Goal: Navigation & Orientation: Go to known website

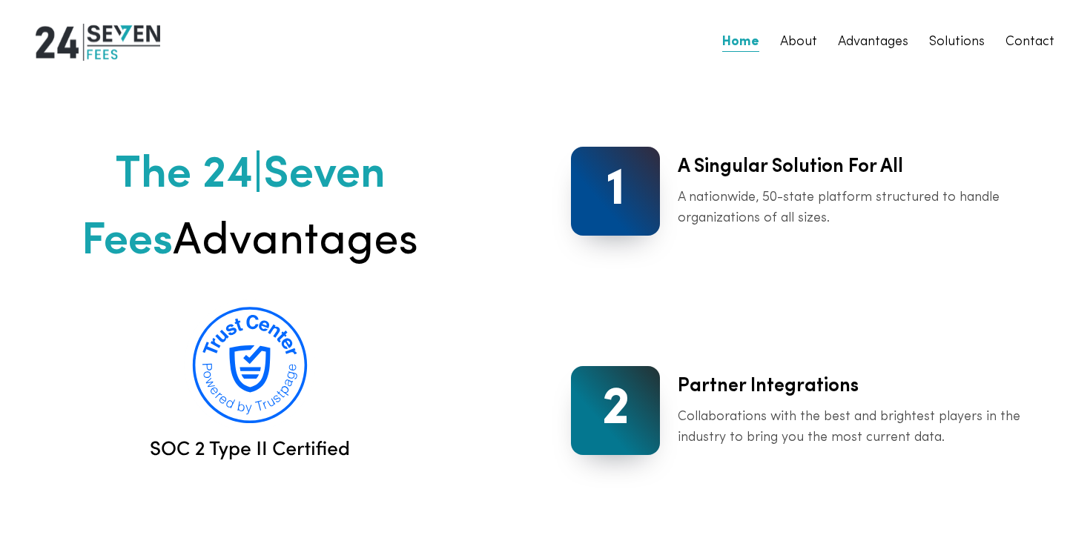
scroll to position [1313, 0]
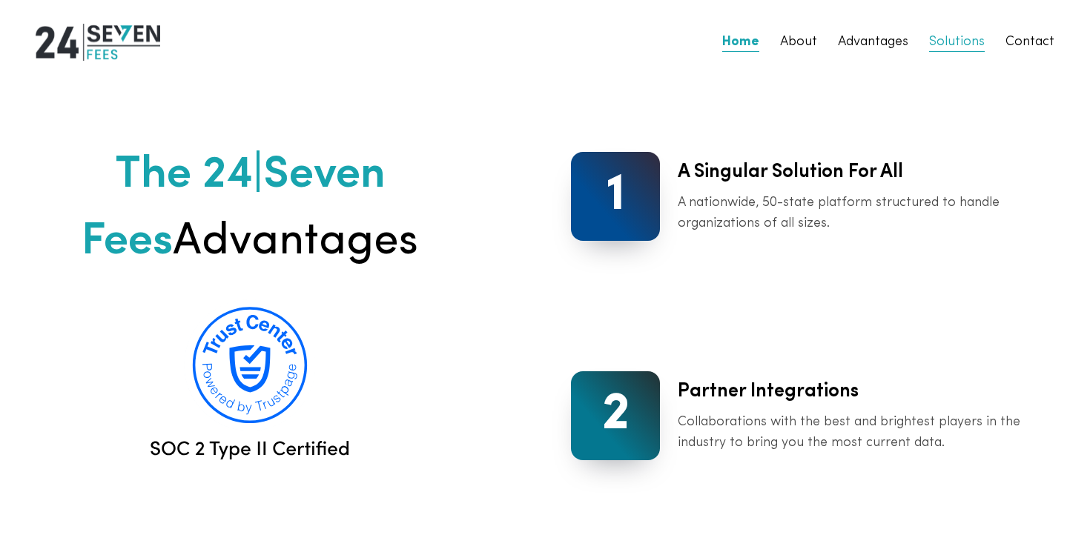
click at [944, 44] on link "Solutions" at bounding box center [957, 42] width 56 height 21
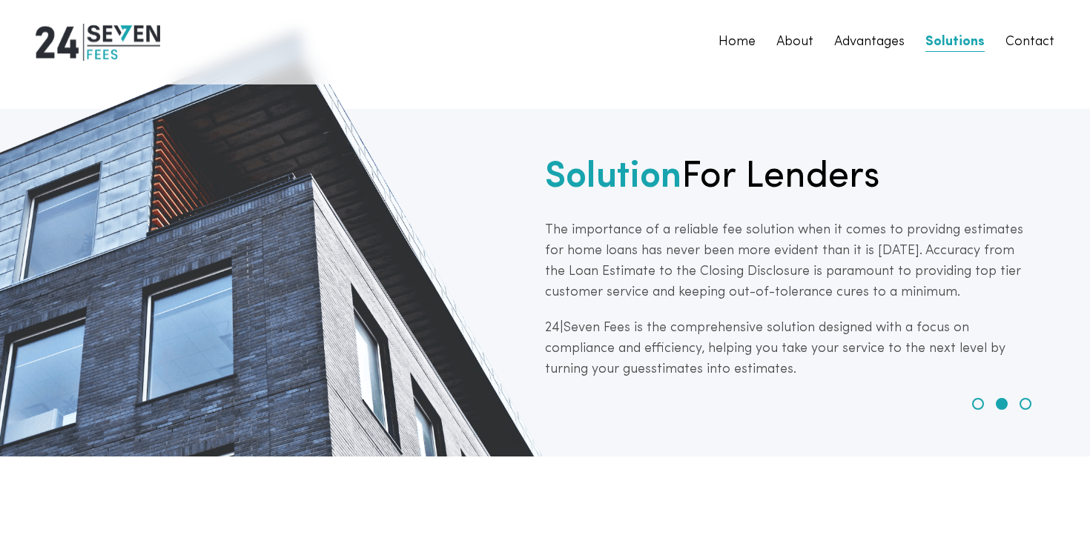
scroll to position [3741, 0]
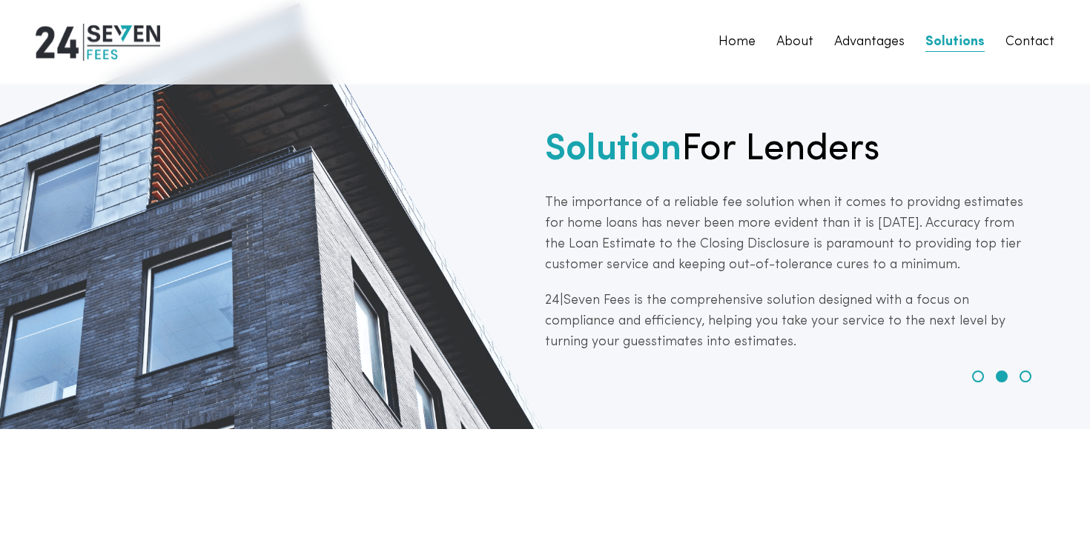
click at [976, 379] on span "1" at bounding box center [978, 377] width 12 height 12
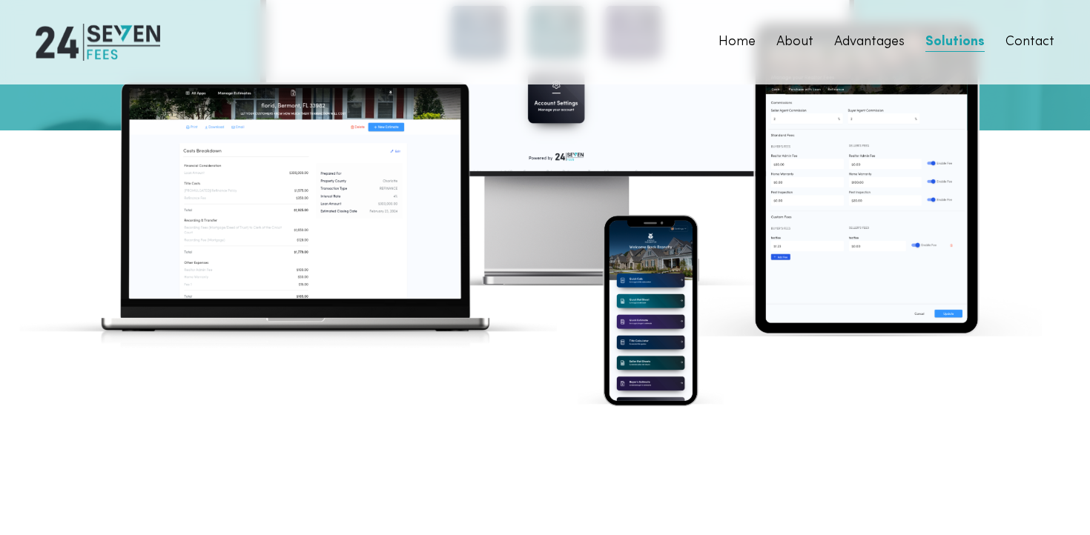
scroll to position [2287, 0]
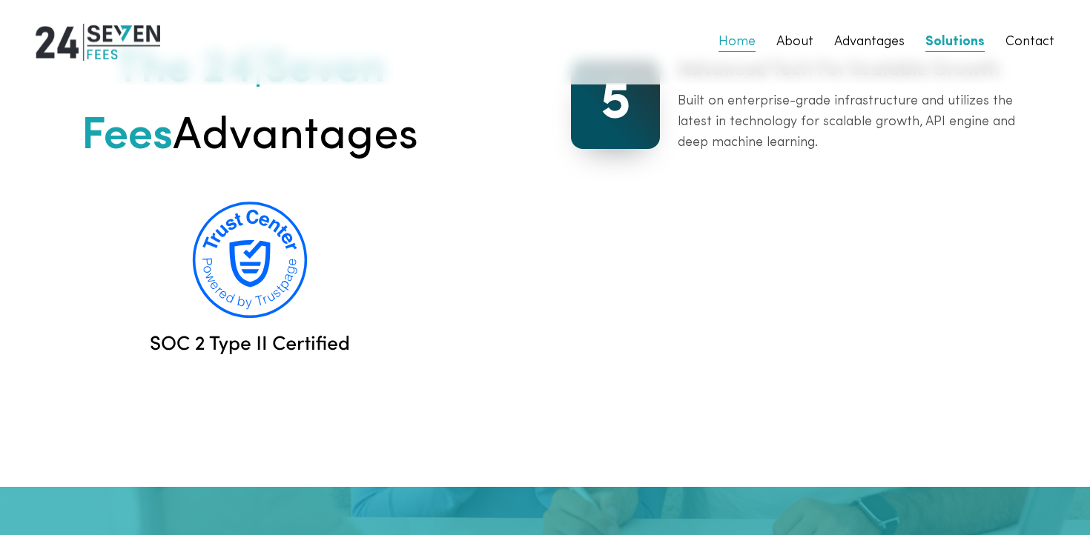
click at [733, 40] on link "Home" at bounding box center [737, 42] width 37 height 21
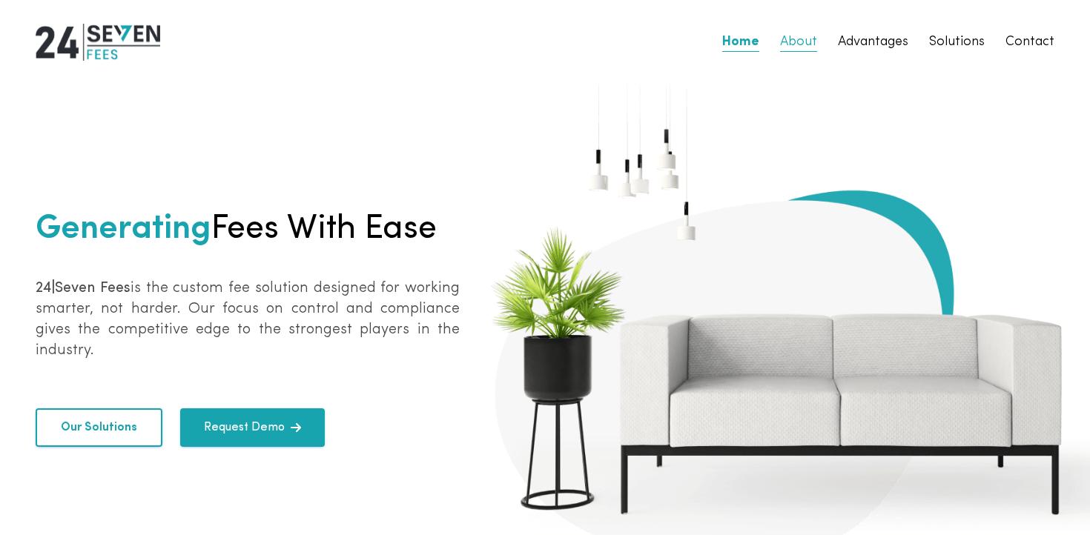
click at [786, 41] on link "About" at bounding box center [798, 42] width 37 height 21
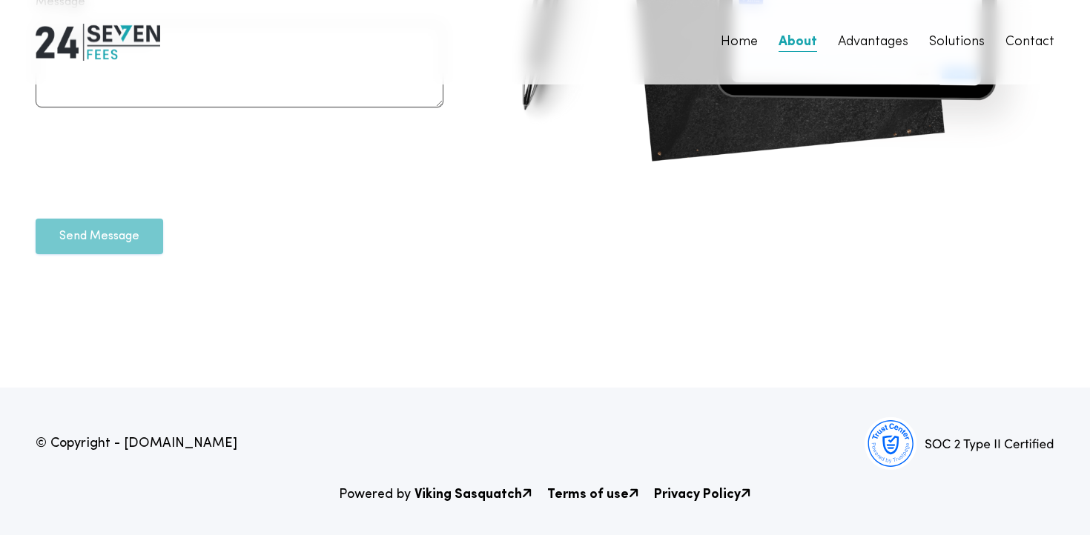
scroll to position [4694, 0]
